Goal: Task Accomplishment & Management: Manage account settings

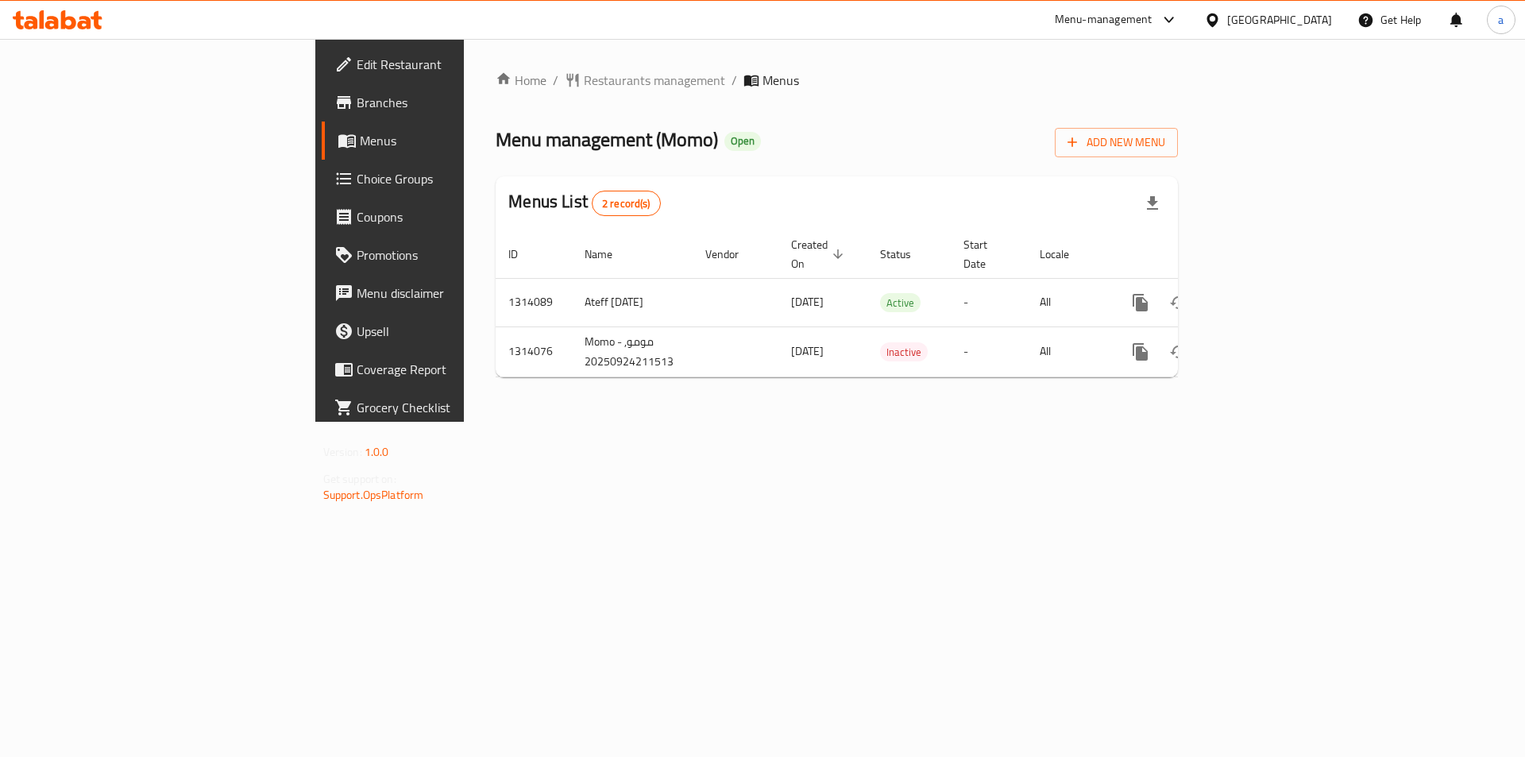
click at [1302, 20] on div "[GEOGRAPHIC_DATA]" at bounding box center [1279, 19] width 105 height 17
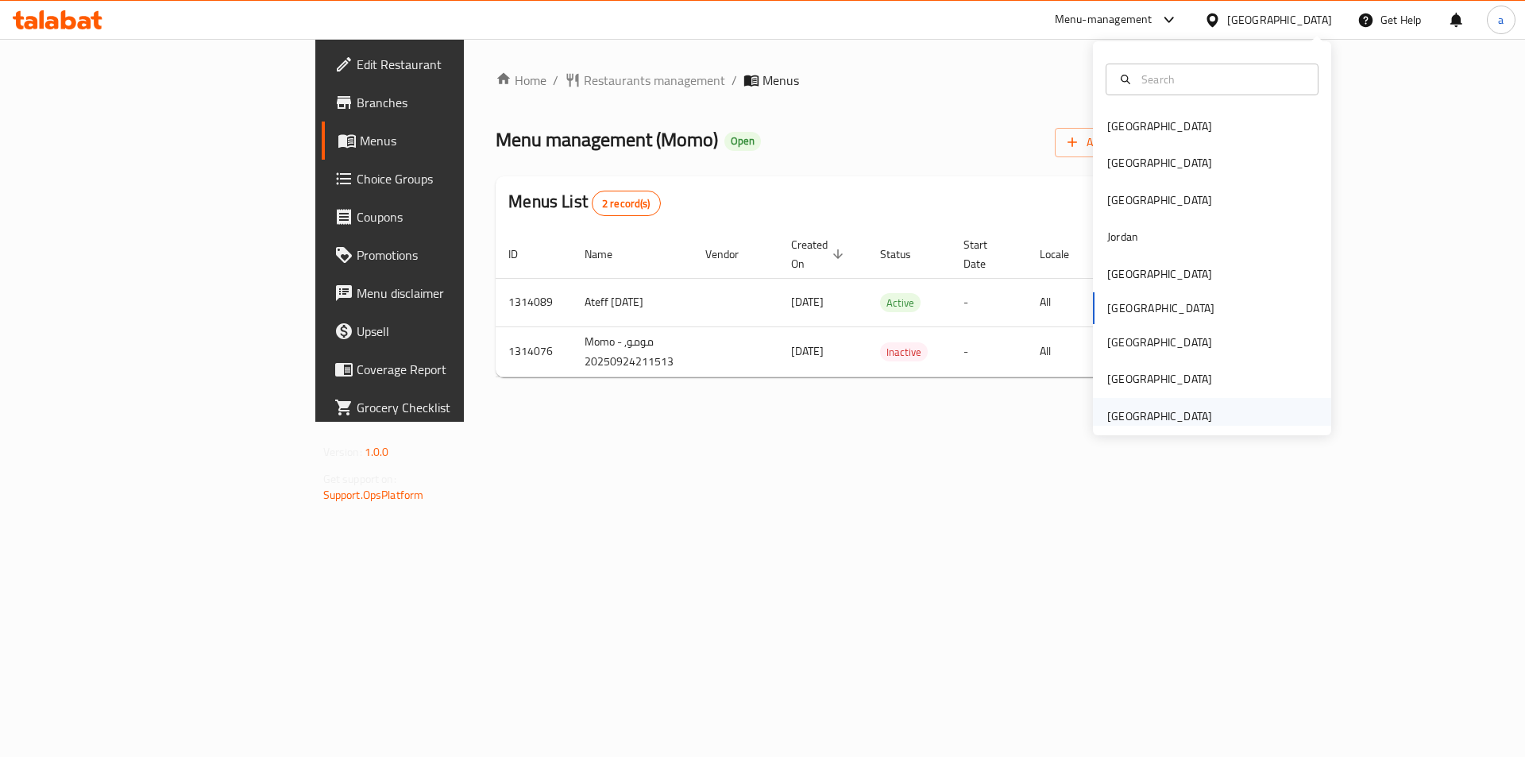
click at [1144, 417] on div "[GEOGRAPHIC_DATA]" at bounding box center [1159, 415] width 105 height 17
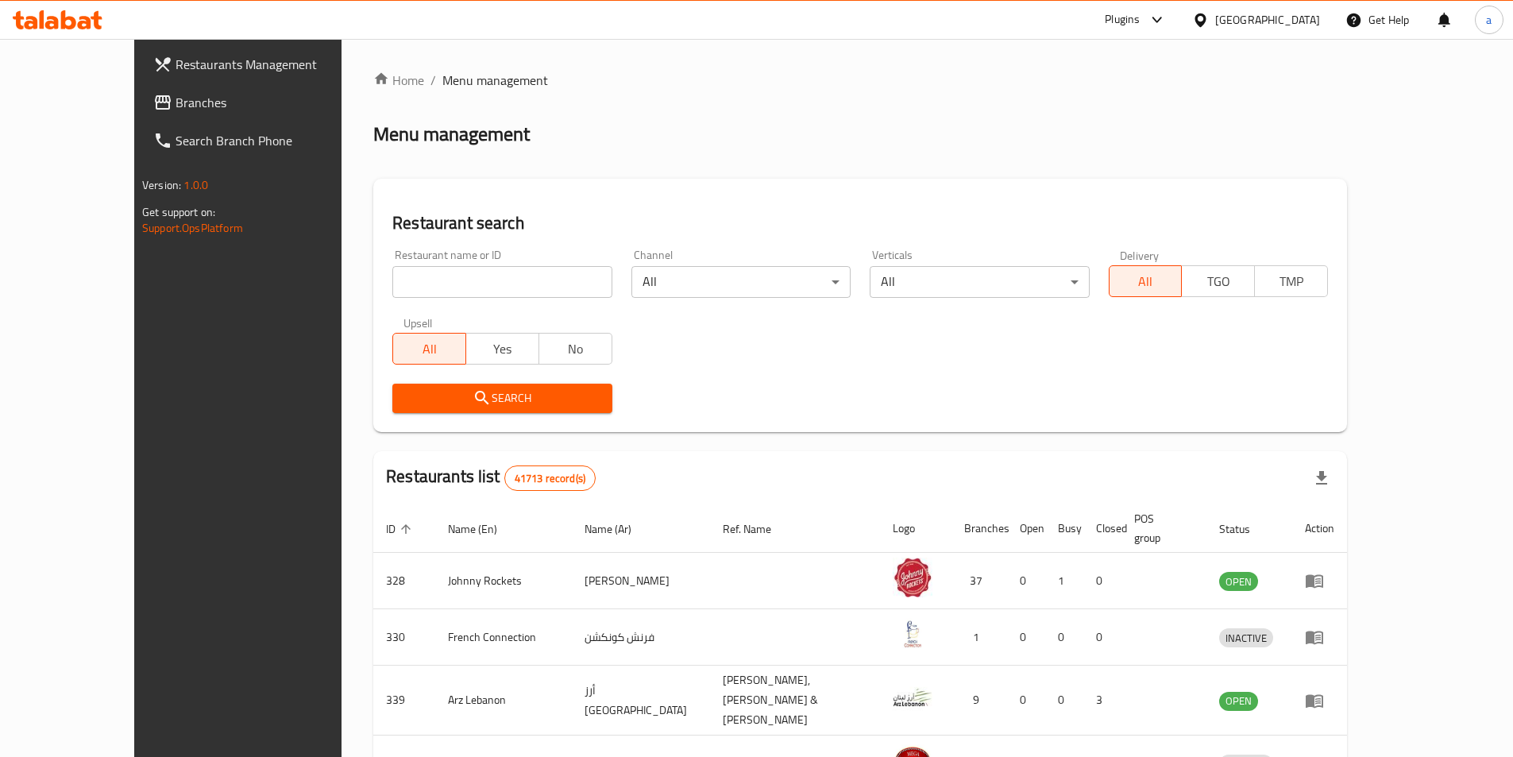
click at [176, 103] on span "Branches" at bounding box center [275, 102] width 199 height 19
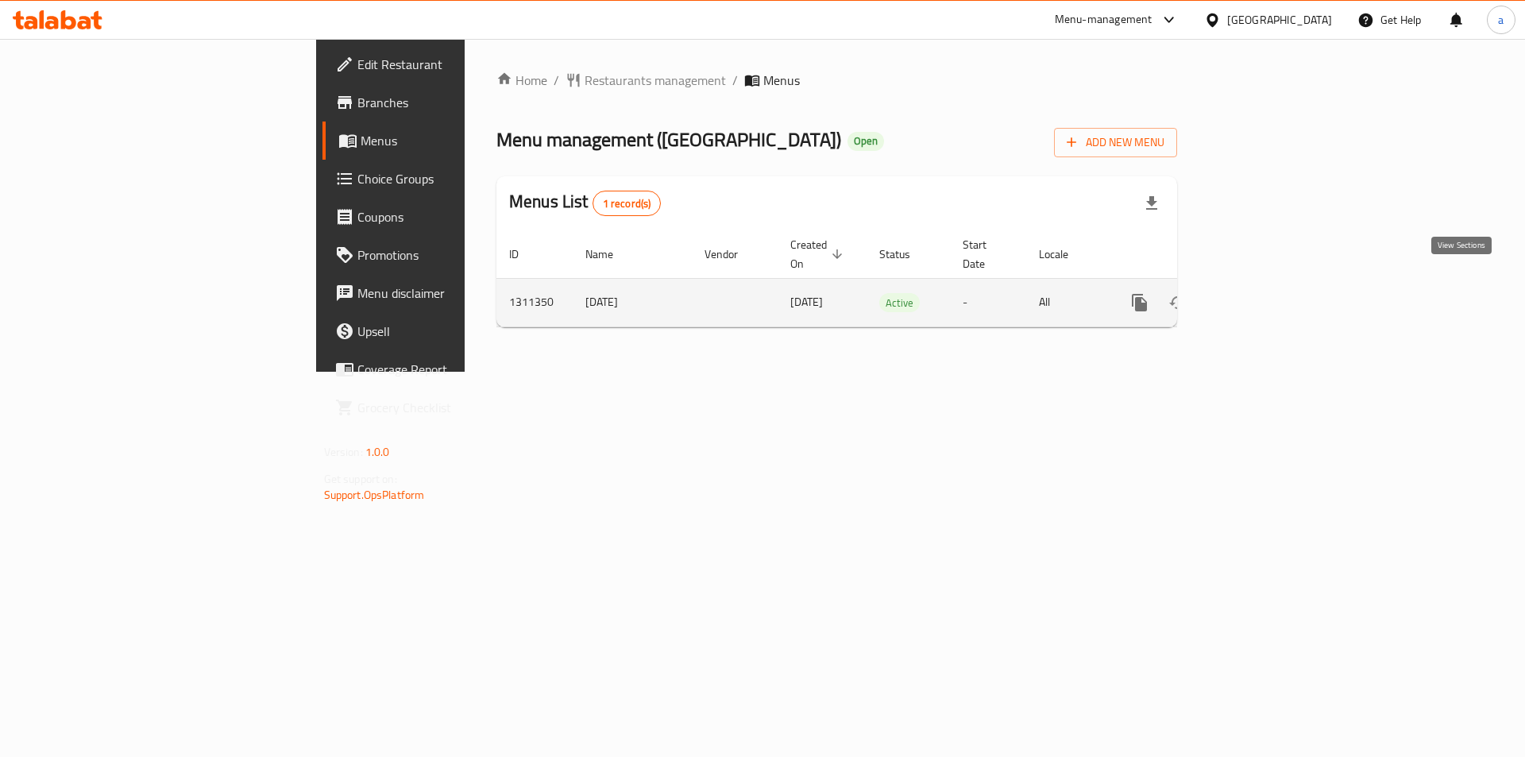
click at [1264, 293] on icon "enhanced table" at bounding box center [1253, 302] width 19 height 19
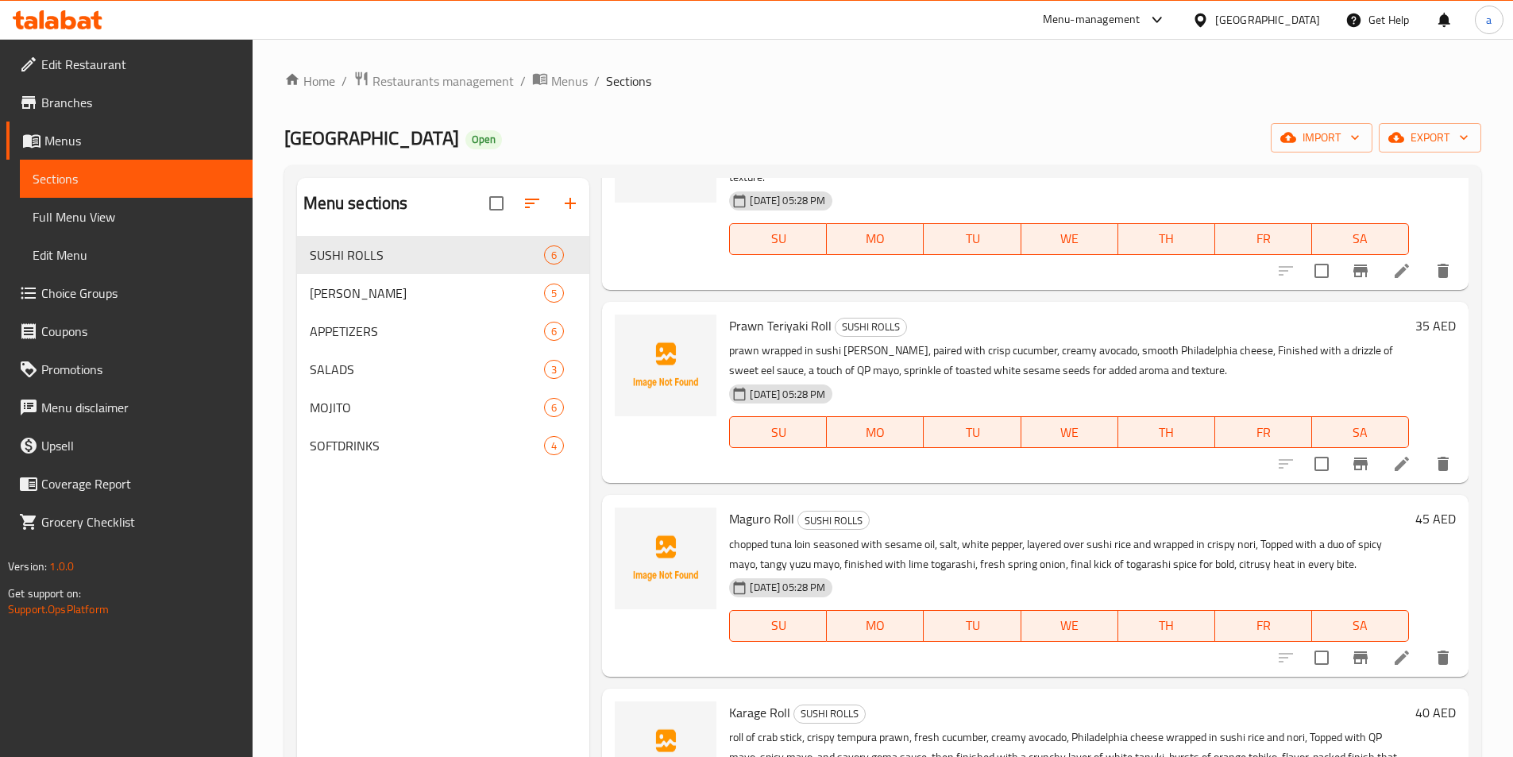
scroll to position [483, 0]
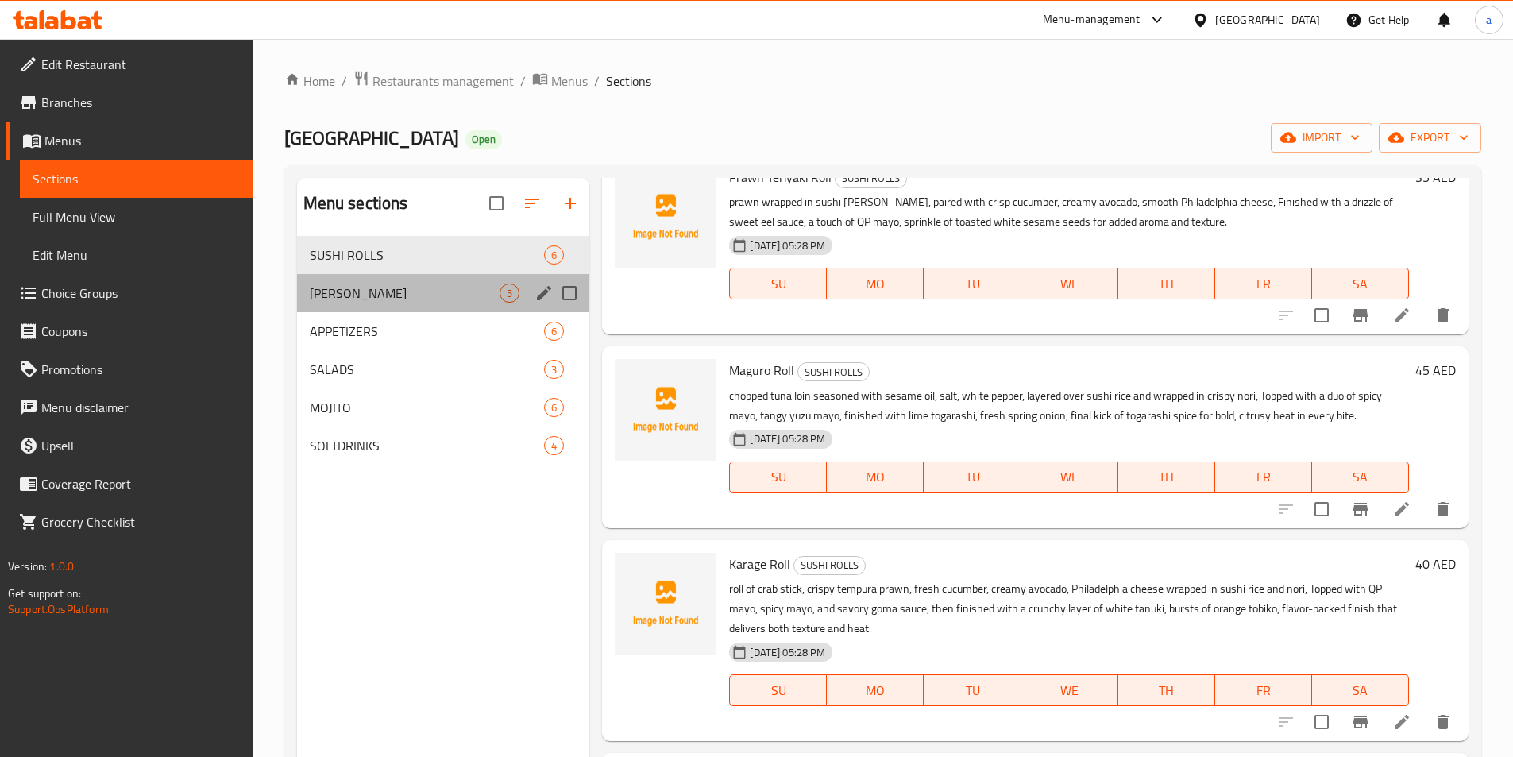
click at [436, 279] on div "HAKKA WAKKA 5" at bounding box center [443, 293] width 293 height 38
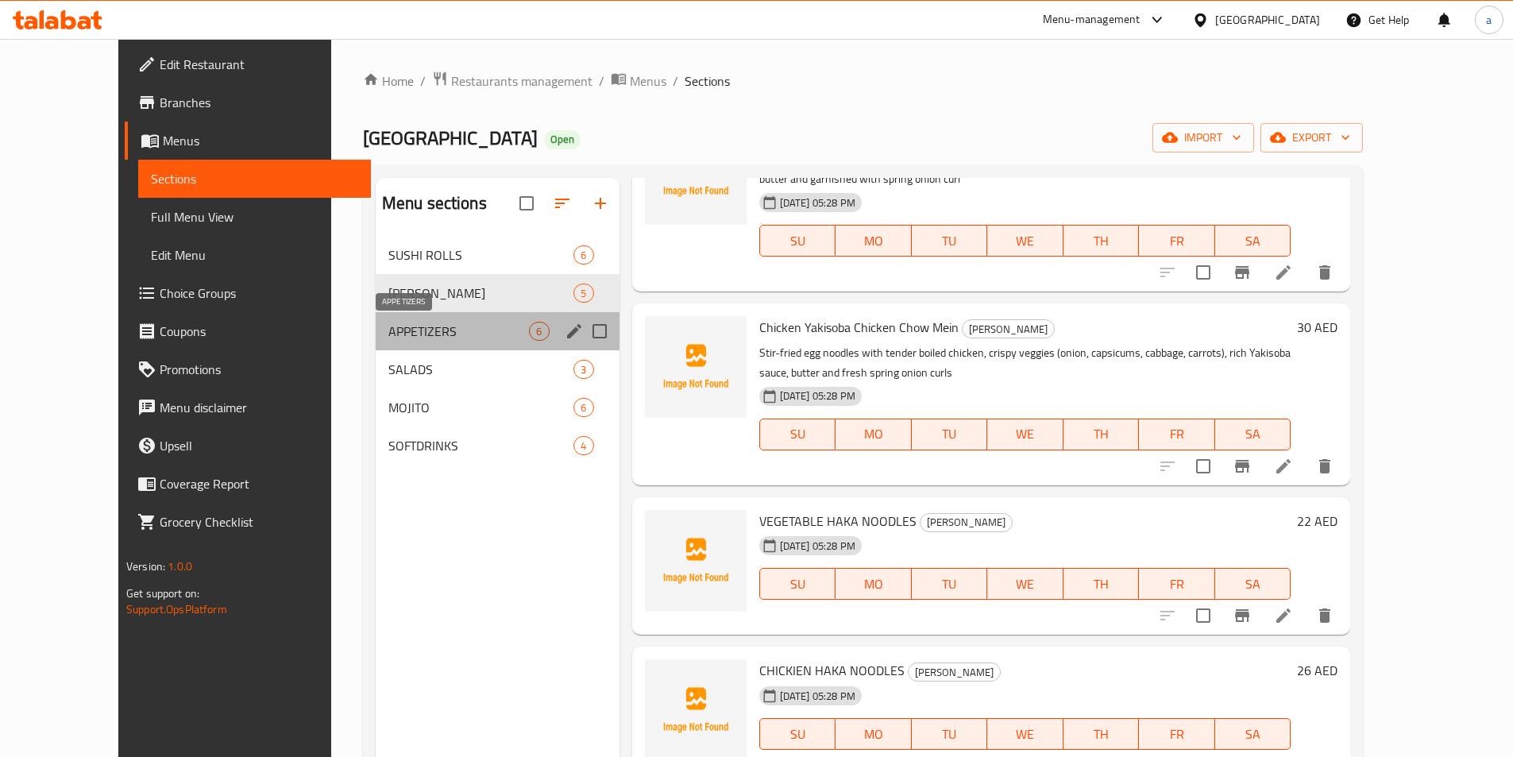
click at [388, 322] on span "APPETIZERS" at bounding box center [458, 331] width 141 height 19
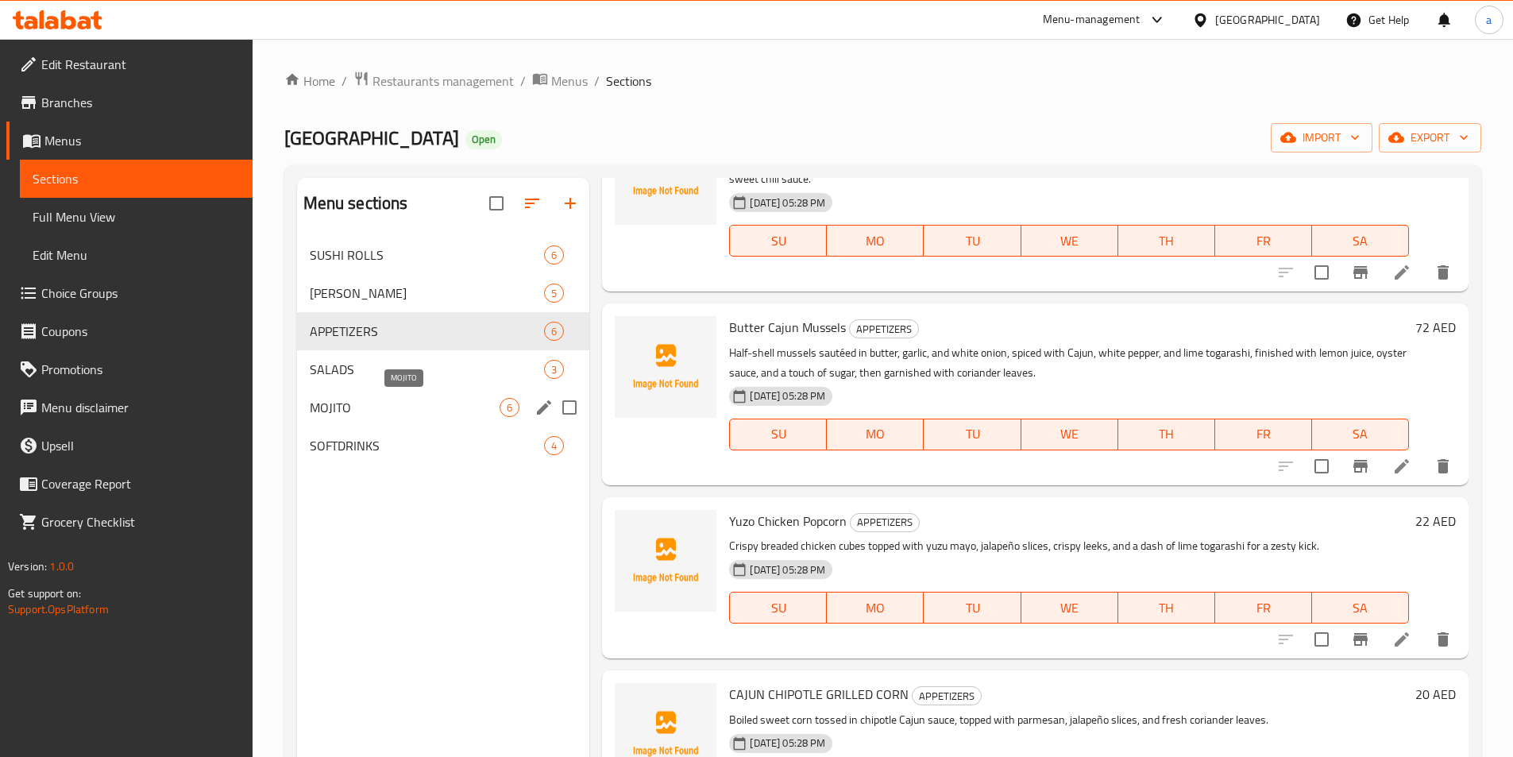
click at [350, 404] on span "MOJITO" at bounding box center [405, 407] width 191 height 19
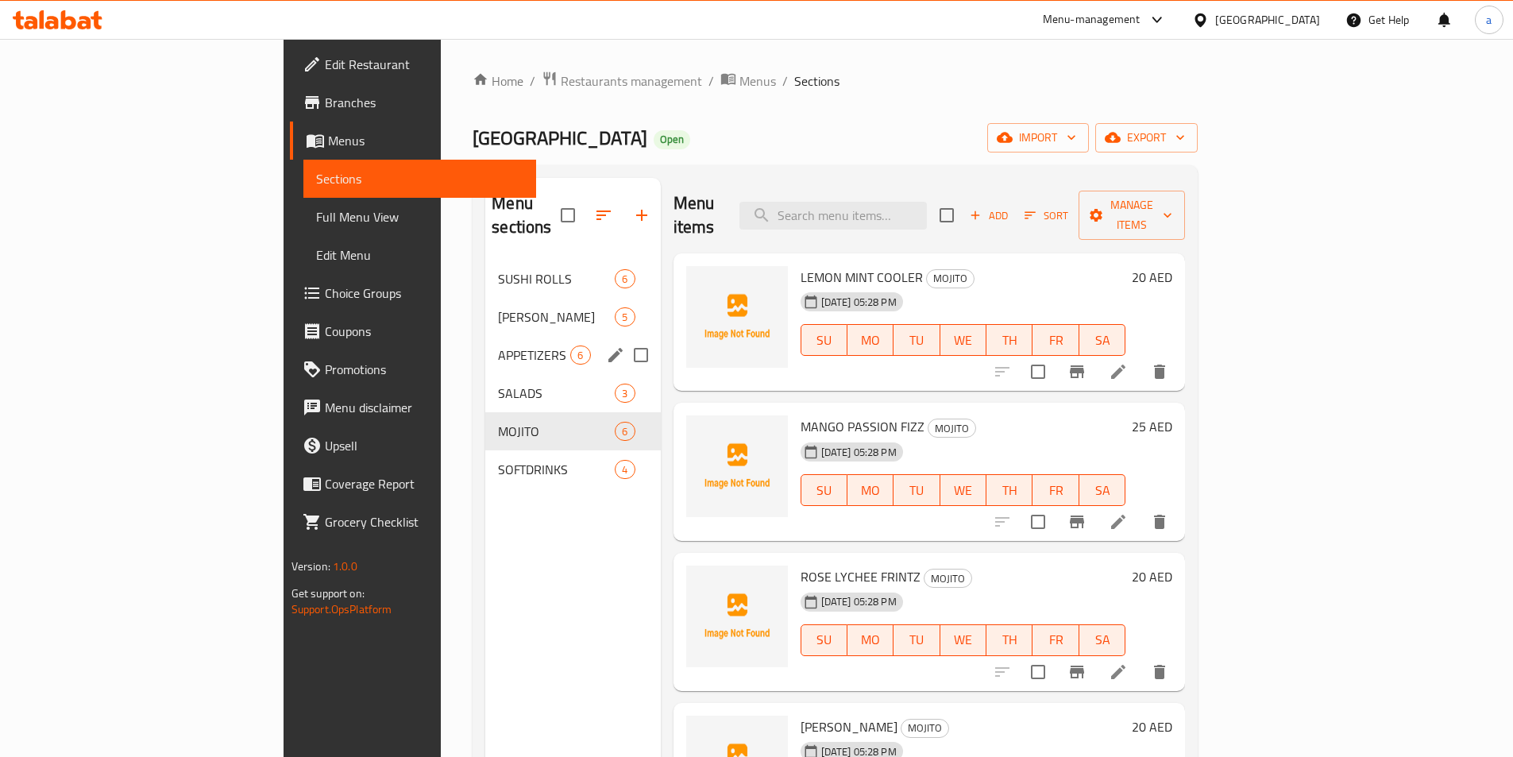
click at [485, 298] on div "HAKKA WAKKA 5" at bounding box center [572, 317] width 175 height 38
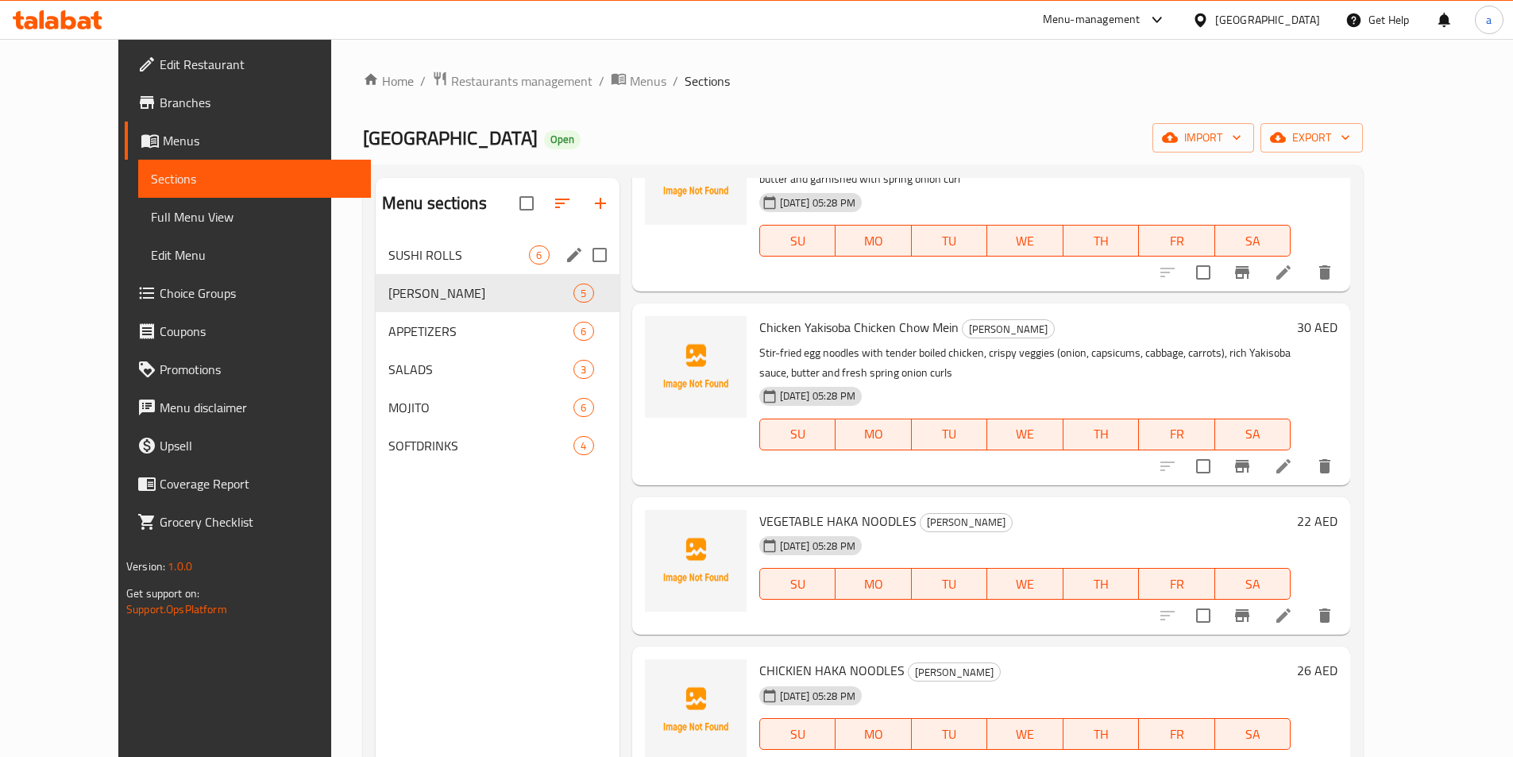
click at [426, 246] on span "SUSHI ROLLS" at bounding box center [458, 254] width 141 height 19
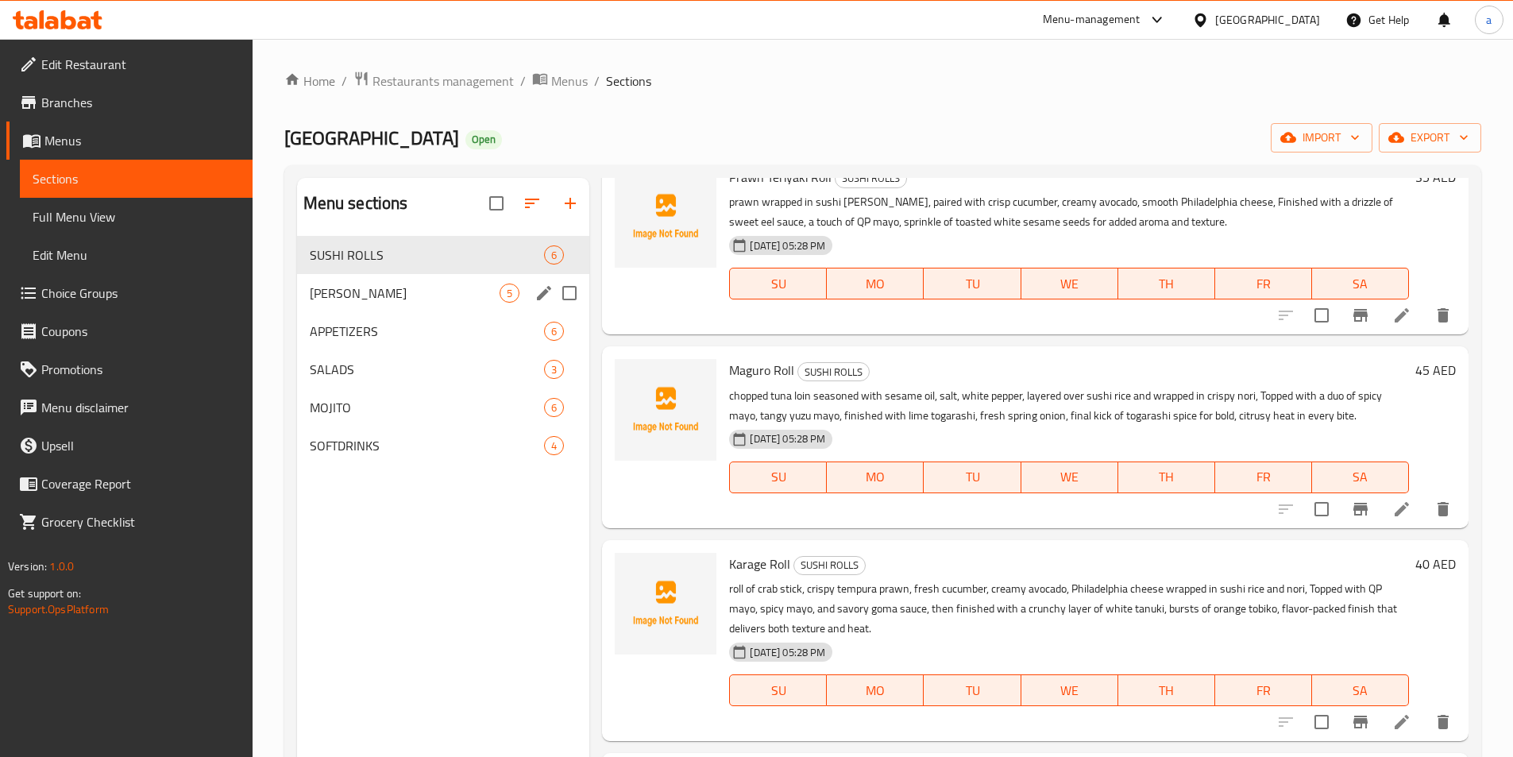
click at [365, 293] on span "HAKKA WAKKA" at bounding box center [405, 293] width 191 height 19
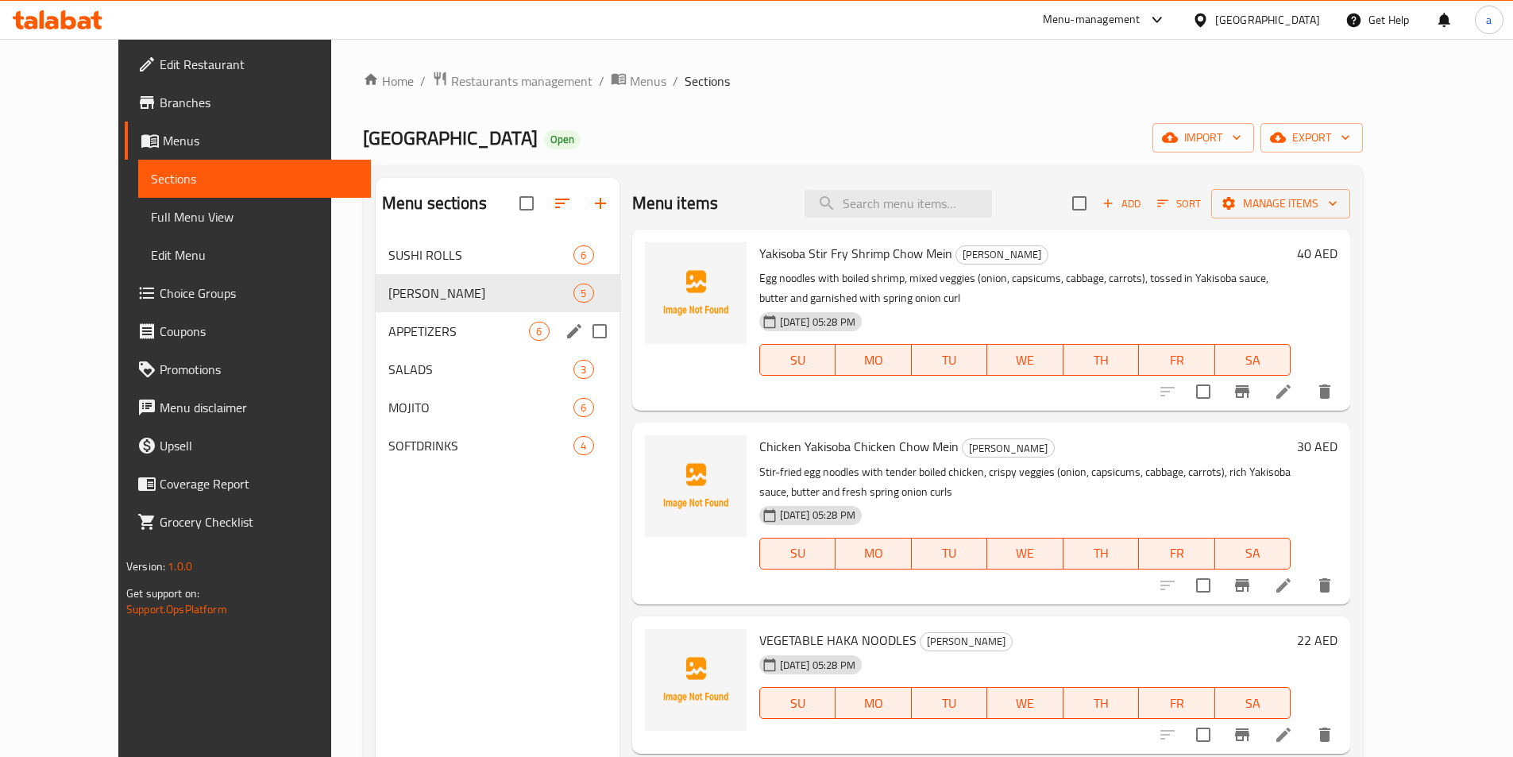
click at [407, 320] on div "APPETIZERS 6" at bounding box center [498, 331] width 244 height 38
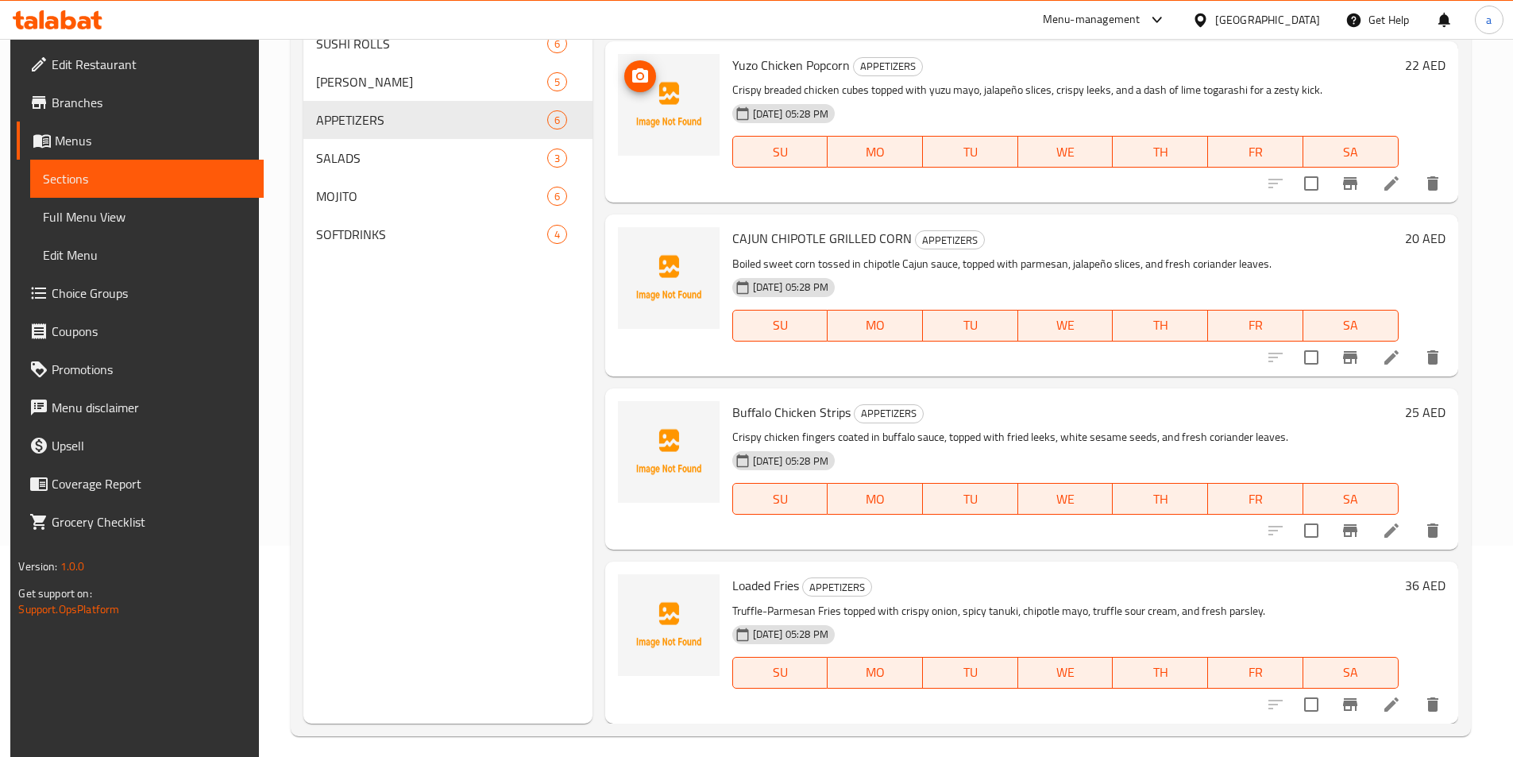
scroll to position [222, 0]
